Goal: Find specific page/section: Find specific page/section

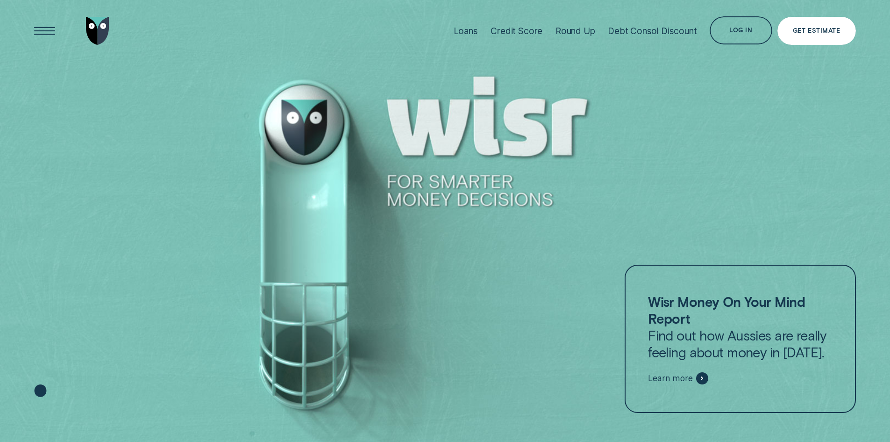
click at [743, 34] on div "Log in" at bounding box center [741, 30] width 62 height 28
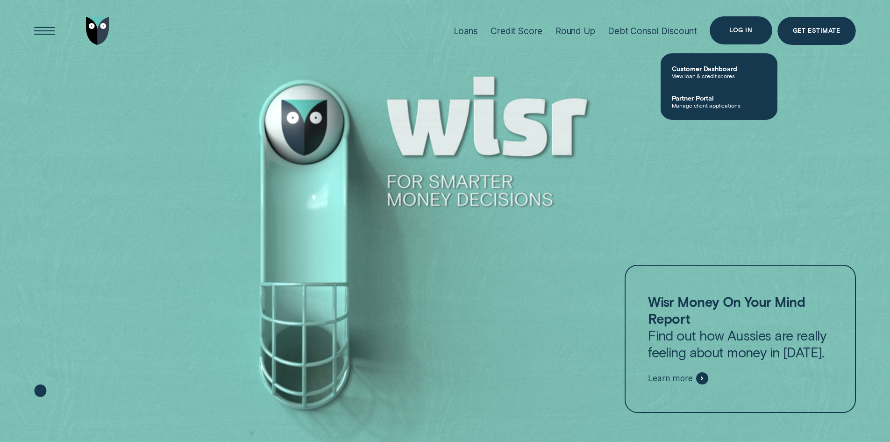
click at [740, 36] on div "Log in" at bounding box center [741, 30] width 62 height 28
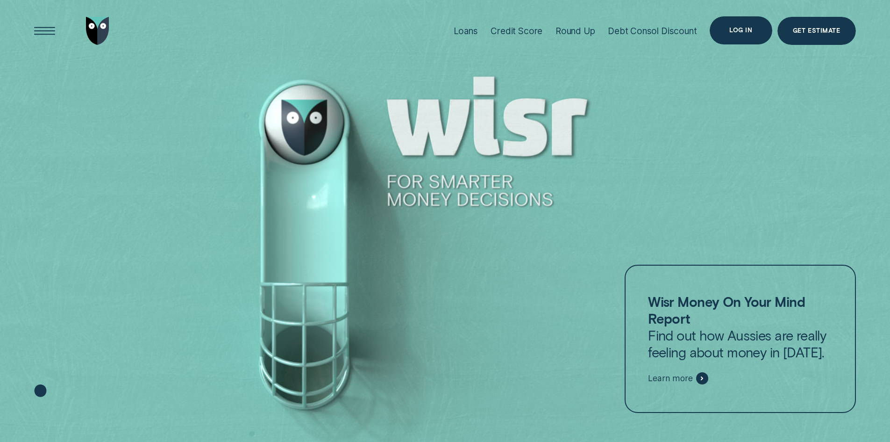
click at [732, 36] on div "Log in" at bounding box center [741, 30] width 62 height 28
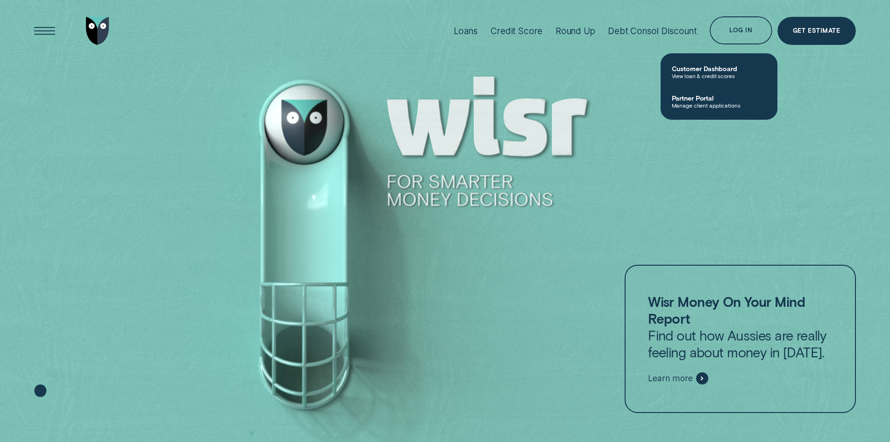
click at [708, 102] on span "Manage client applications" at bounding box center [719, 105] width 94 height 7
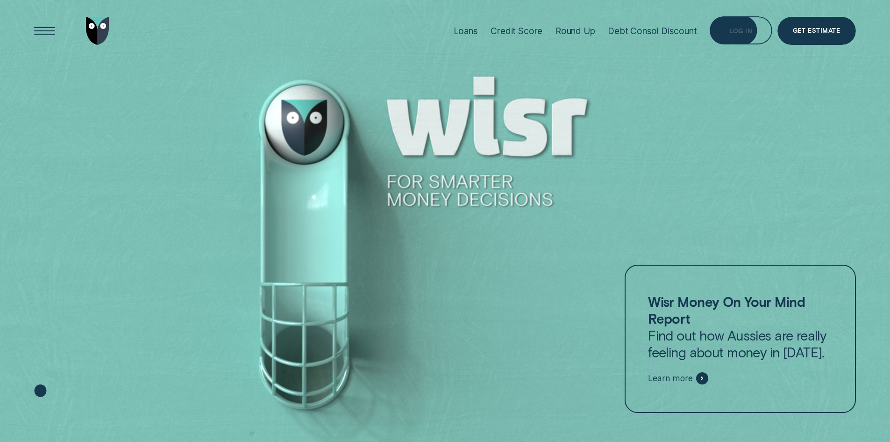
drag, startPoint x: 731, startPoint y: 31, endPoint x: 740, endPoint y: 63, distance: 32.5
click at [731, 31] on div "Log in" at bounding box center [740, 32] width 23 height 6
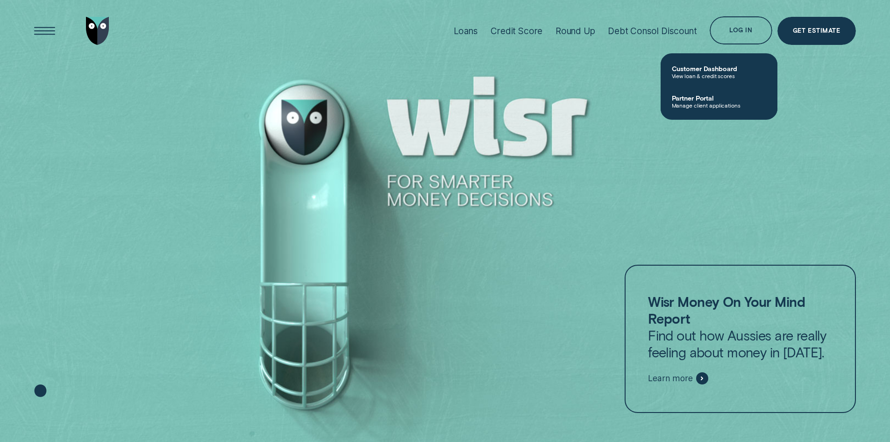
click at [717, 113] on link "Partner Portal Manage client applications" at bounding box center [719, 100] width 117 height 29
